Goal: Navigation & Orientation: Find specific page/section

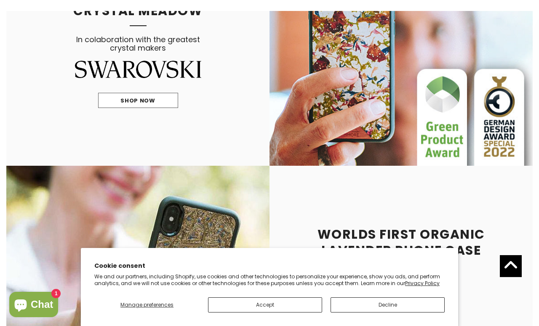
scroll to position [775, 0]
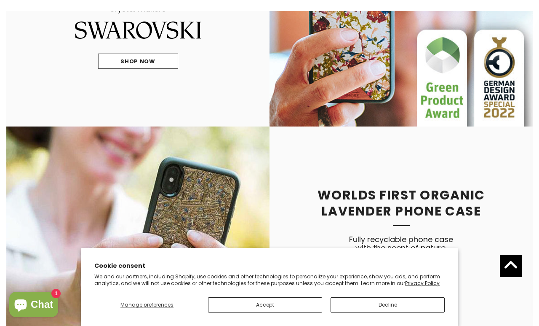
click at [416, 312] on button "Decline" at bounding box center [388, 304] width 114 height 15
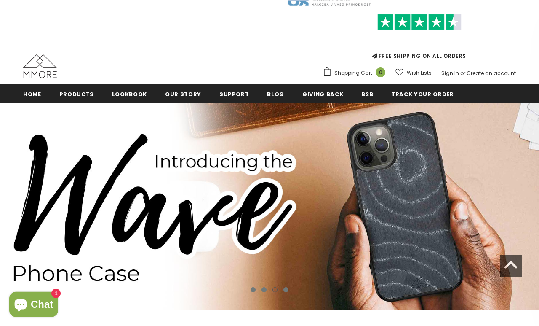
scroll to position [0, 0]
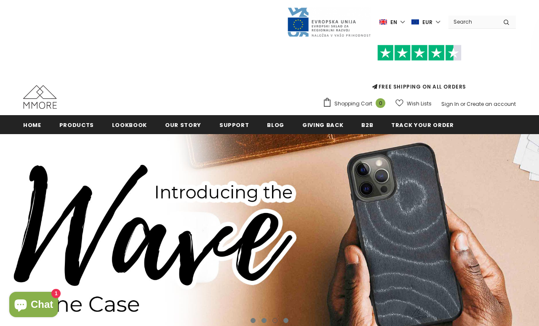
click at [147, 123] on span "Lookbook" at bounding box center [129, 125] width 35 height 8
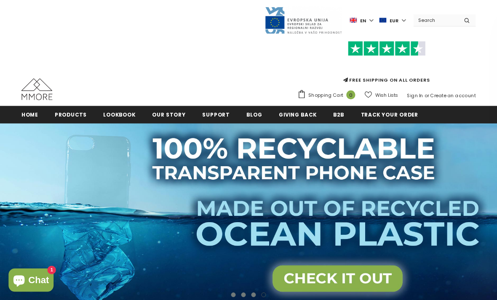
scroll to position [13, 21]
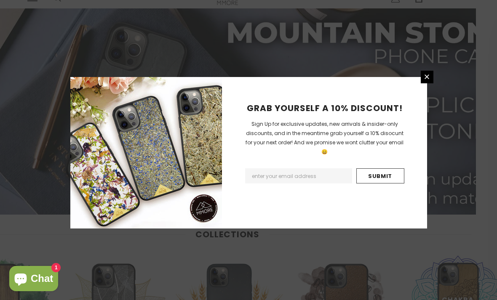
click at [425, 83] on link at bounding box center [427, 77] width 13 height 13
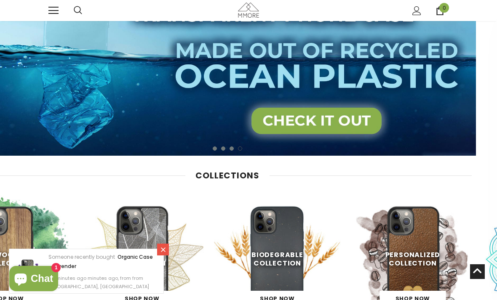
scroll to position [0, 21]
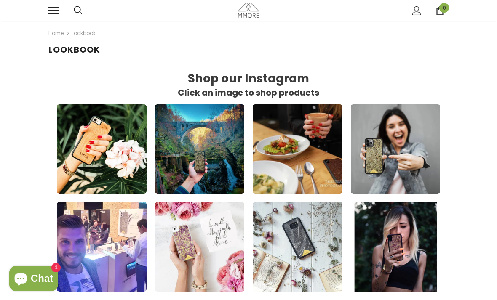
scroll to position [1, 1]
click at [57, 11] on link at bounding box center [53, 10] width 10 height 10
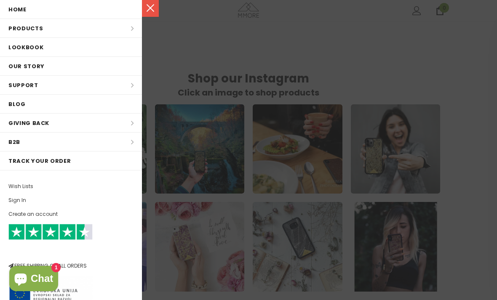
click at [391, 176] on div at bounding box center [248, 150] width 497 height 300
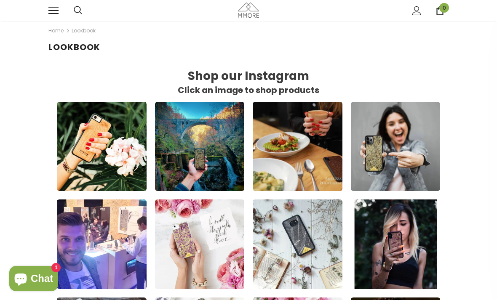
scroll to position [809, 400]
